Goal: Find specific page/section: Find specific page/section

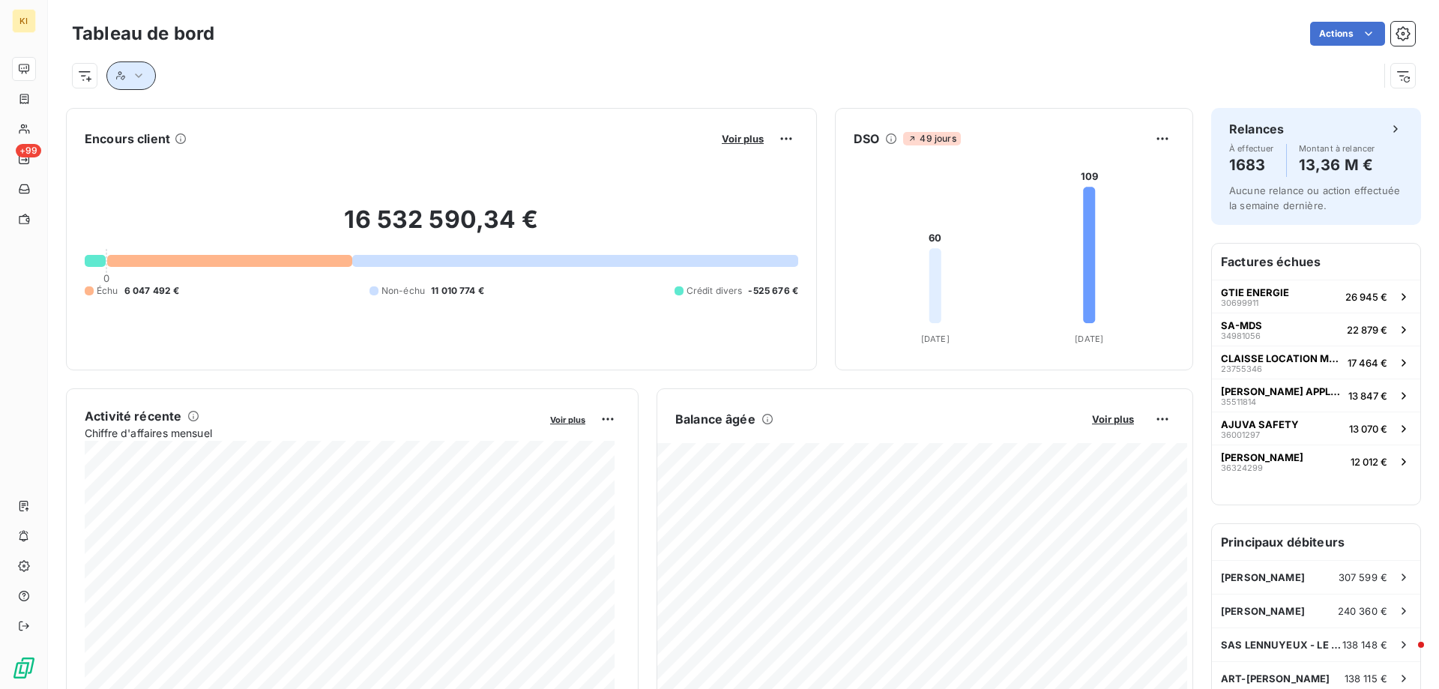
click at [137, 81] on icon "button" at bounding box center [138, 75] width 15 height 15
click at [175, 120] on span "Contient" at bounding box center [155, 114] width 43 height 13
click at [71, 76] on div "Tableau de bord Actions" at bounding box center [743, 49] width 1391 height 99
click at [78, 76] on html "KI +99 Tableau de bord Actions Encours client Voir plus 16 532 590,34 € 0 Échu …" at bounding box center [719, 344] width 1439 height 689
